Goal: Download file/media

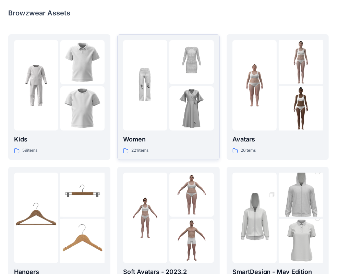
click at [176, 77] on div at bounding box center [191, 62] width 44 height 44
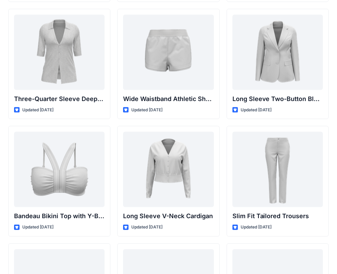
scroll to position [666, 0]
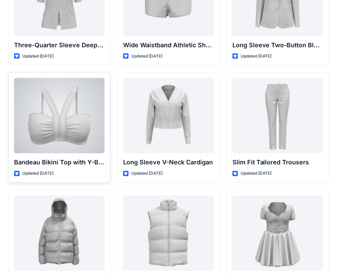
click at [83, 134] on div at bounding box center [59, 115] width 90 height 75
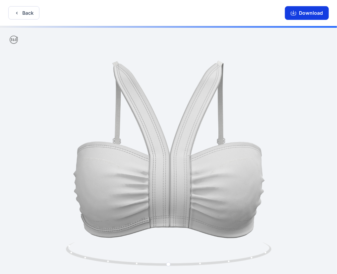
click at [316, 14] on button "Download" at bounding box center [307, 13] width 44 height 14
